Goal: Use online tool/utility: Utilize a website feature to perform a specific function

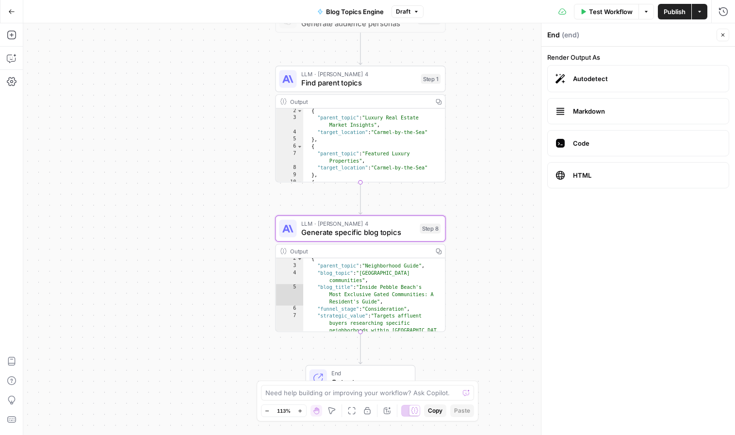
scroll to position [9, 0]
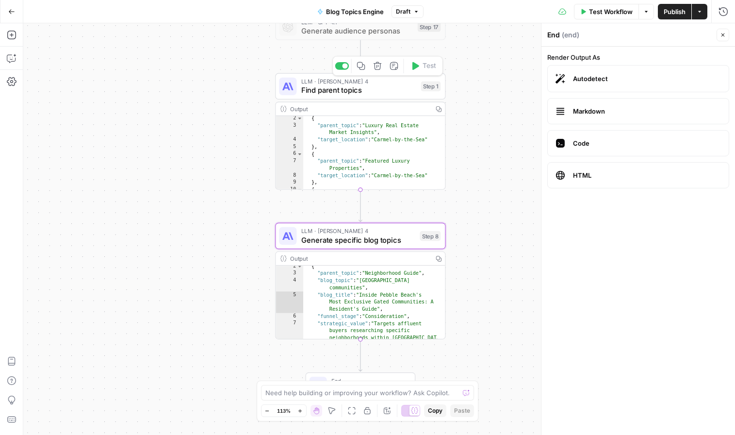
click at [352, 94] on span "Find parent topics" at bounding box center [359, 89] width 116 height 11
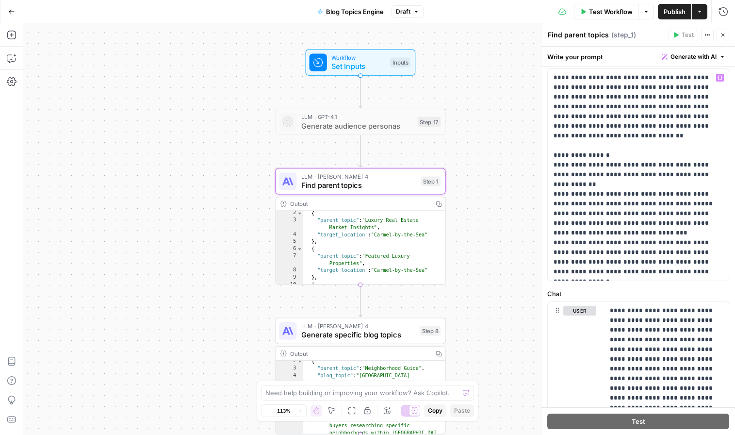
scroll to position [0, 0]
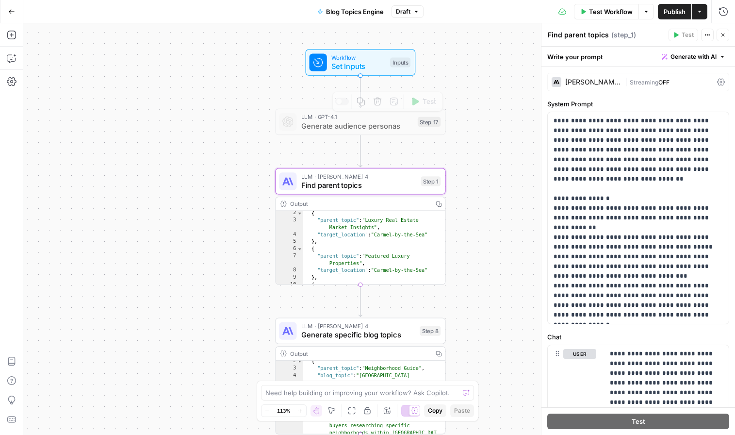
click at [350, 63] on span "Set Inputs" at bounding box center [359, 66] width 54 height 11
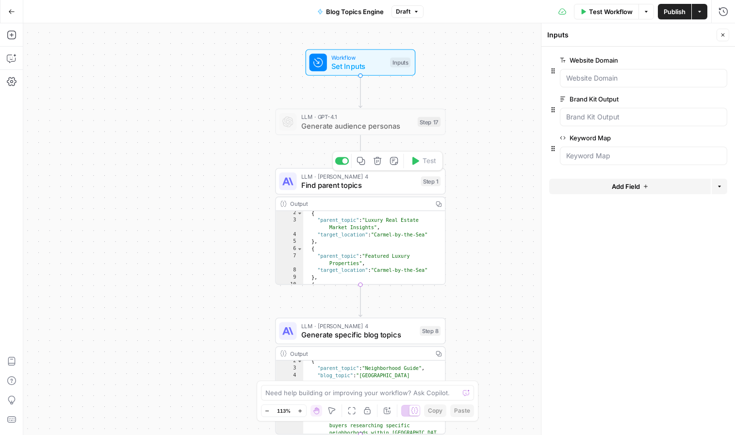
click at [342, 184] on span "Find parent topics" at bounding box center [359, 185] width 116 height 11
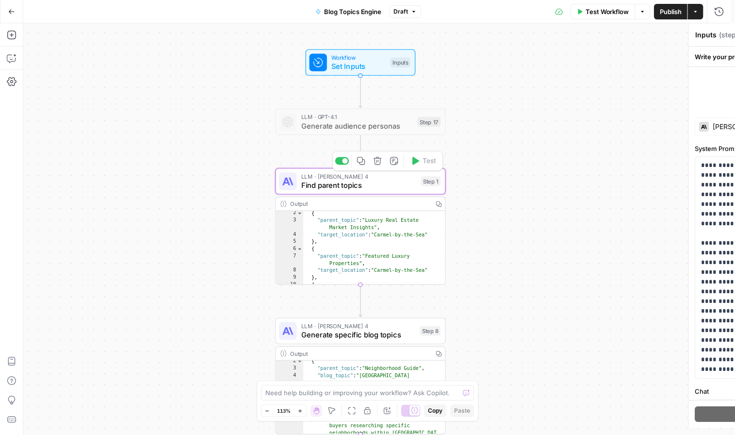
type textarea "Find parent topics"
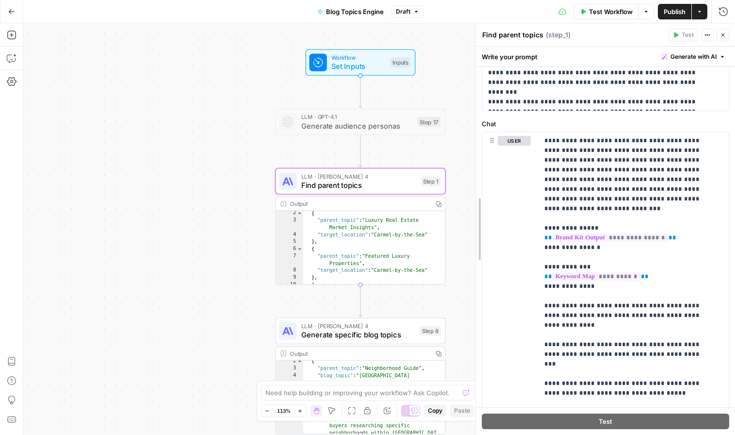
scroll to position [155, 0]
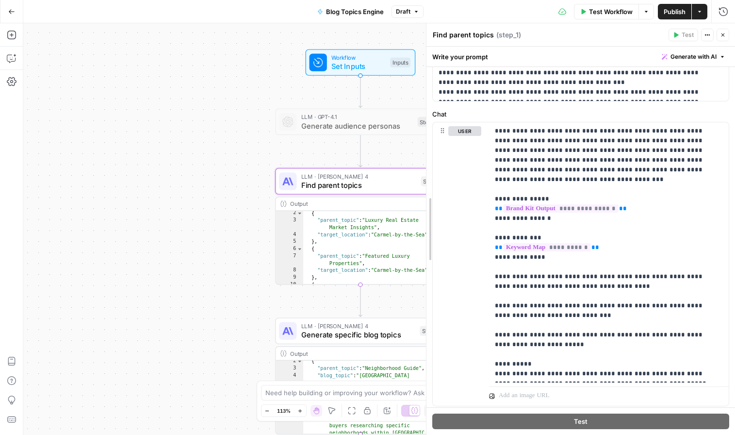
drag, startPoint x: 541, startPoint y: 209, endPoint x: 291, endPoint y: 201, distance: 250.1
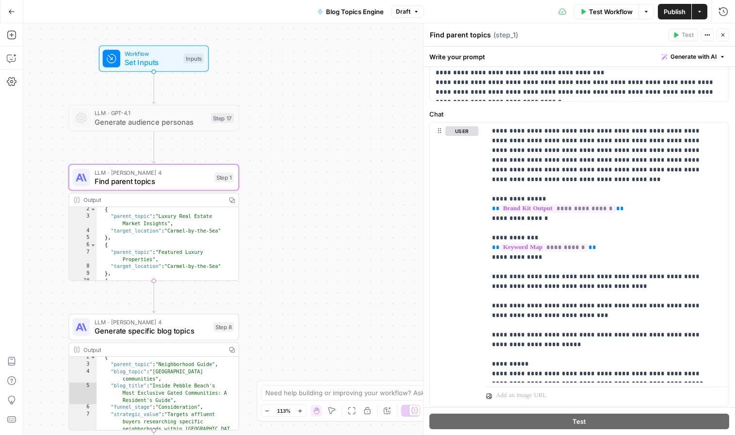
drag, startPoint x: 378, startPoint y: 217, endPoint x: 265, endPoint y: 210, distance: 112.9
click at [246, 215] on div "Workflow Set Inputs Inputs LLM · GPT-4.1 Generate audience personas Step 17 LLM…" at bounding box center [379, 229] width 712 height 412
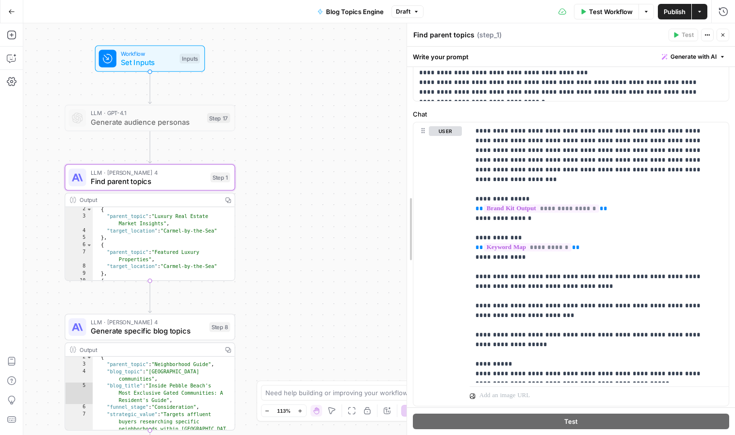
scroll to position [135, 0]
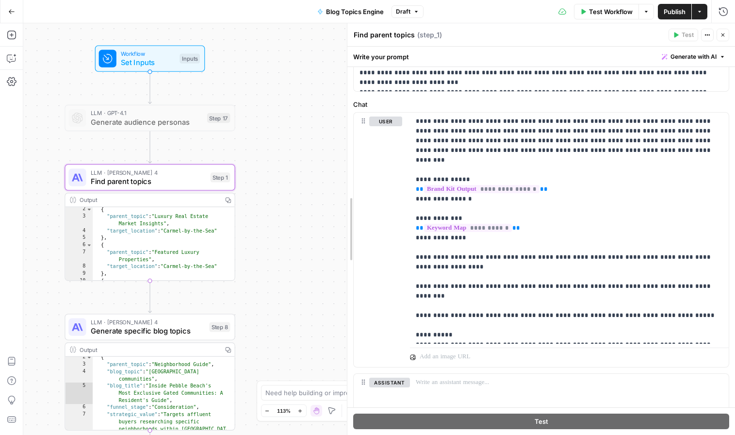
drag, startPoint x: 423, startPoint y: 196, endPoint x: 266, endPoint y: 195, distance: 157.3
click at [266, 195] on body "LP Production Workloads New Home Browse Your Data Usage Settings Recent Grids B…" at bounding box center [367, 217] width 735 height 435
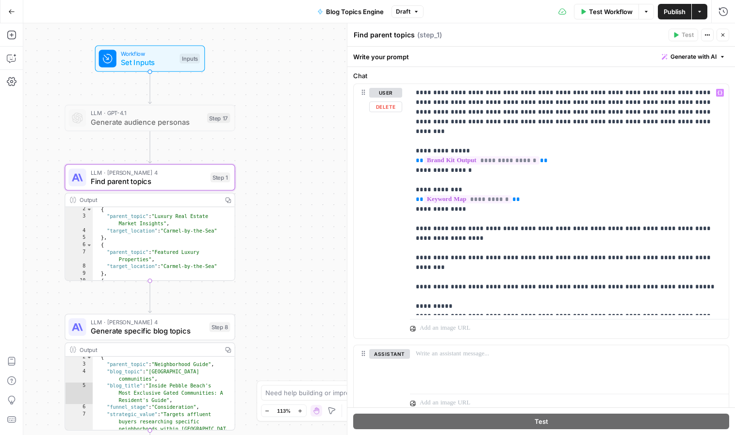
scroll to position [179, 0]
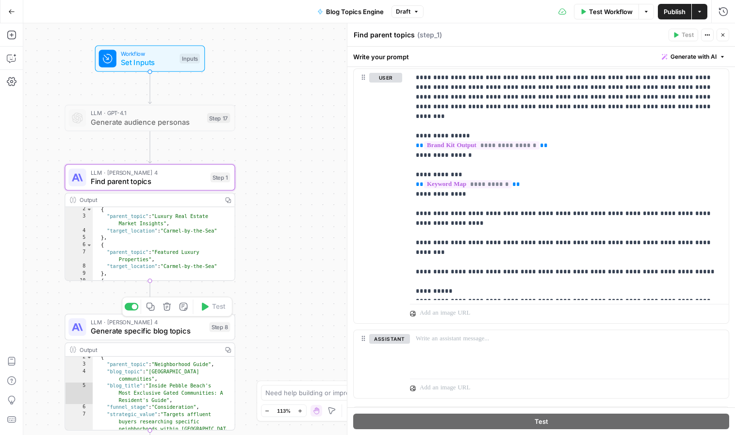
click at [134, 336] on span "Generate specific blog topics" at bounding box center [148, 330] width 115 height 11
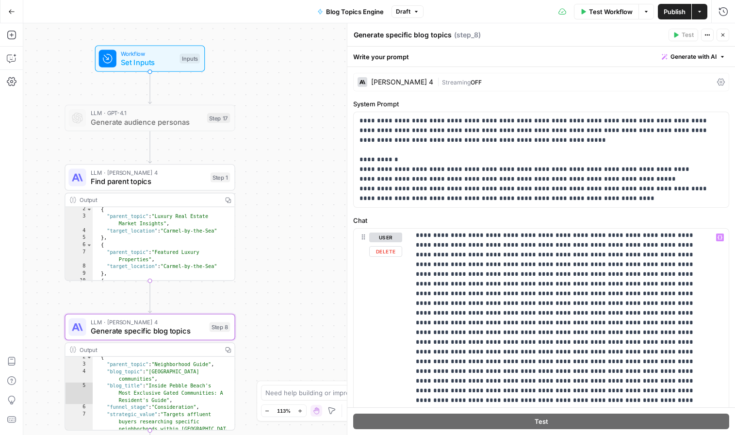
scroll to position [2403, 0]
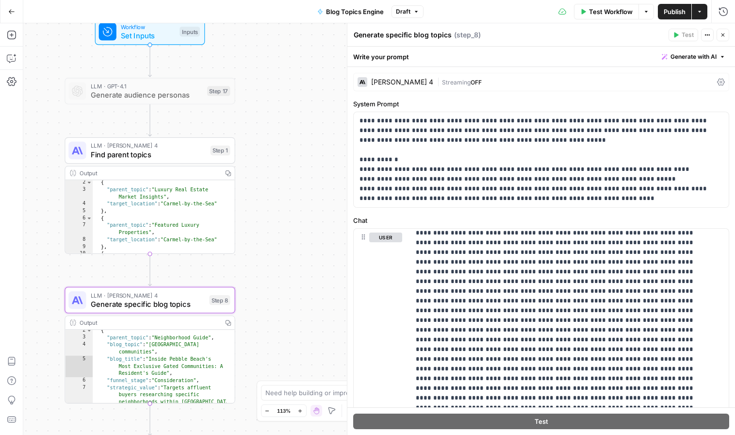
click at [121, 322] on div "Output" at bounding box center [149, 322] width 139 height 9
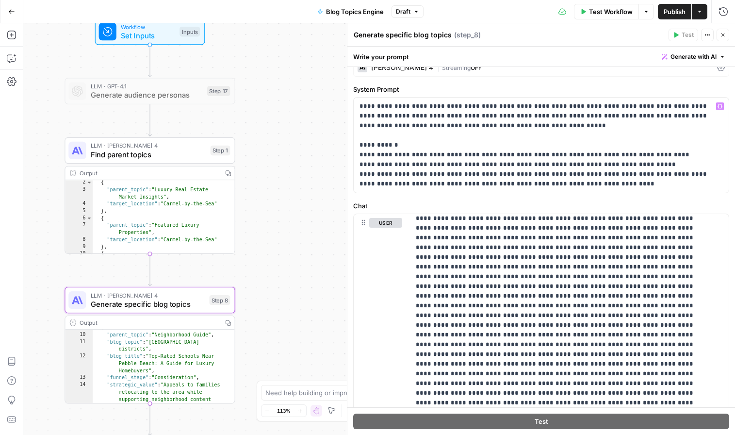
scroll to position [15, 0]
click at [377, 166] on p "**********" at bounding box center [538, 144] width 356 height 87
drag, startPoint x: 377, startPoint y: 166, endPoint x: 556, endPoint y: 164, distance: 179.1
click at [556, 164] on p "**********" at bounding box center [538, 144] width 356 height 87
click at [555, 185] on p "**********" at bounding box center [538, 144] width 356 height 87
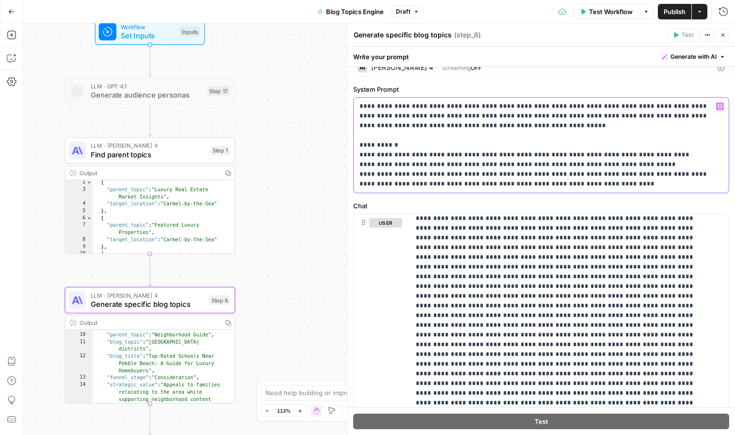
click at [718, 107] on icon "button" at bounding box center [720, 106] width 5 height 5
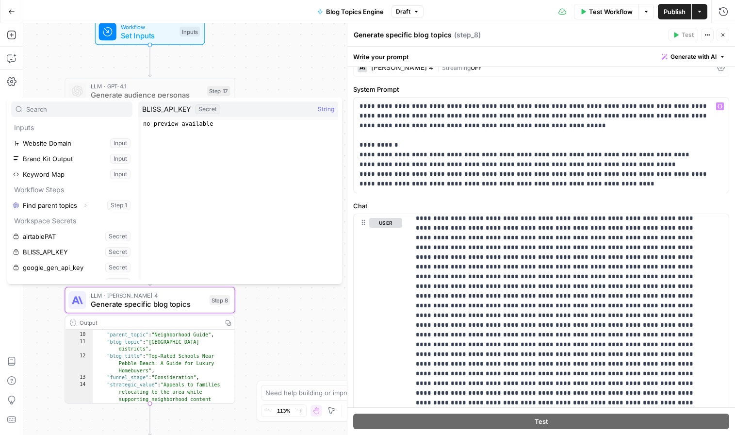
click at [301, 42] on div "Workflow Set Inputs Inputs LLM · GPT-4.1 Generate audience personas Step 17 LLM…" at bounding box center [379, 229] width 712 height 412
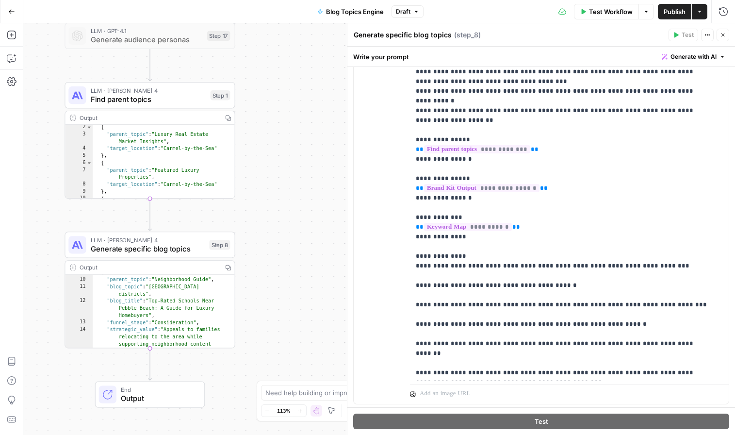
scroll to position [1092, 0]
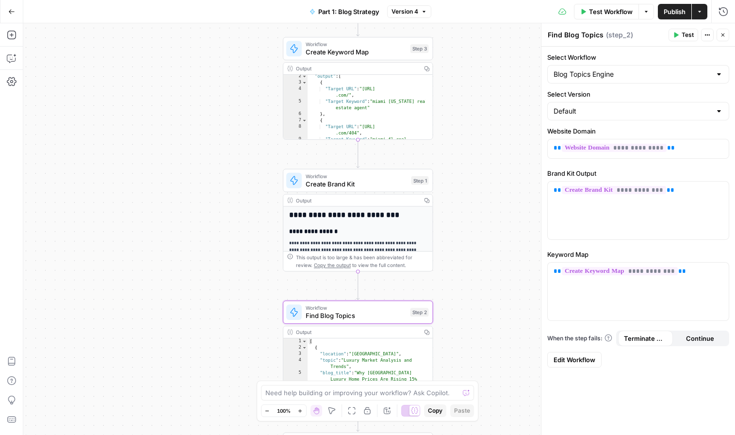
scroll to position [8, 0]
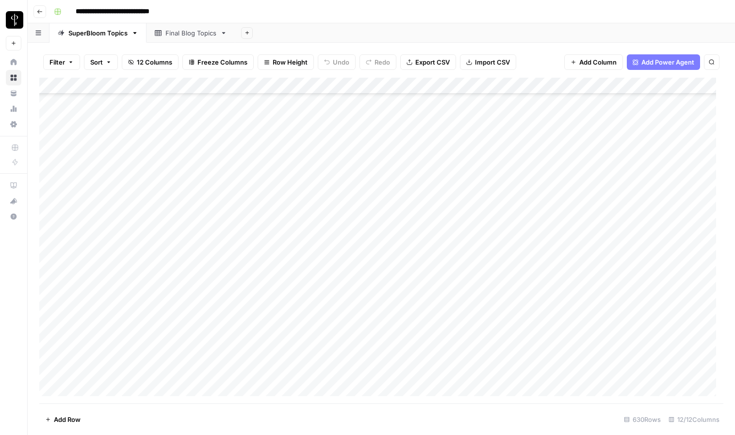
scroll to position [5307, 0]
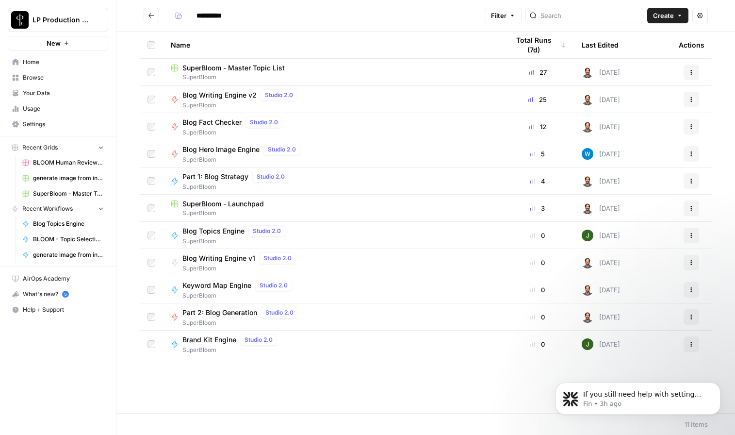
click at [205, 94] on span "Blog Writing Engine v2" at bounding box center [220, 95] width 74 height 10
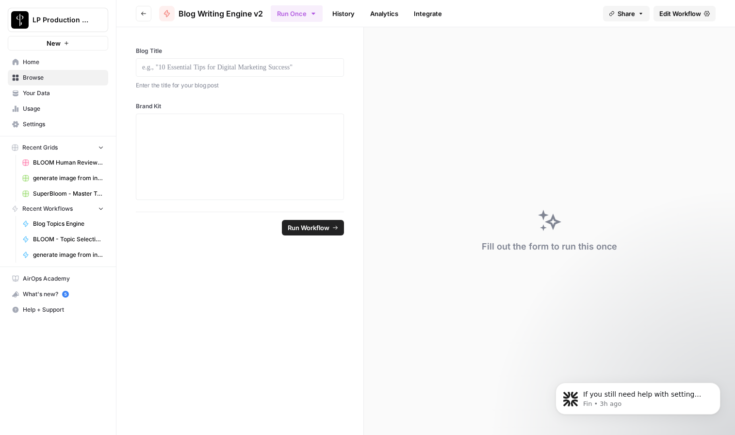
click at [663, 15] on span "Edit Workflow" at bounding box center [681, 14] width 42 height 10
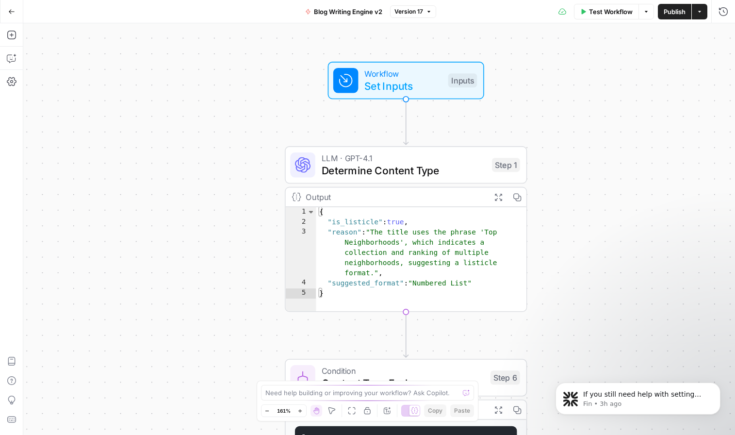
click at [385, 81] on span "Set Inputs" at bounding box center [403, 86] width 77 height 16
click at [388, 172] on span "Determine Content Type" at bounding box center [404, 171] width 164 height 16
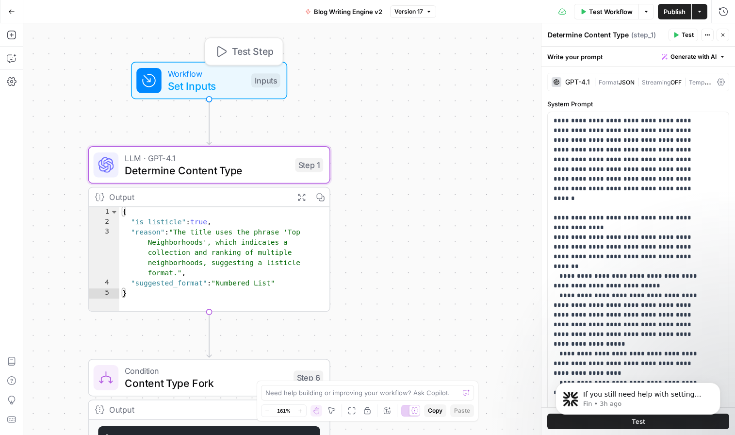
click at [218, 76] on span "Workflow" at bounding box center [206, 73] width 77 height 13
